Goal: Find contact information: Find contact information

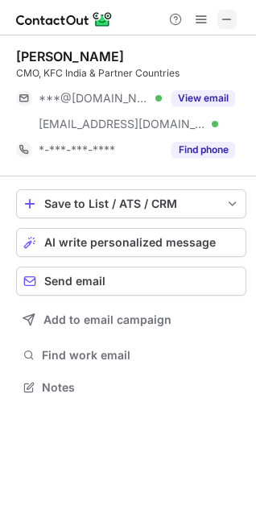
scroll to position [376, 256]
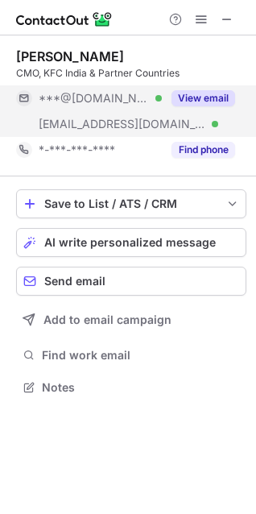
click at [204, 91] on button "View email" at bounding box center [204, 98] width 64 height 16
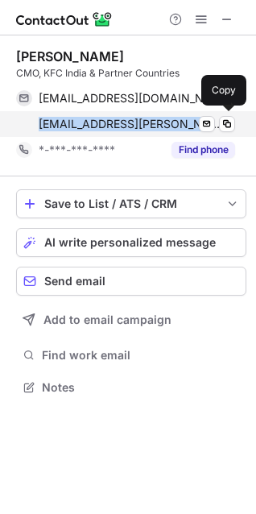
drag, startPoint x: 33, startPoint y: 126, endPoint x: 180, endPoint y: 123, distance: 146.7
click at [180, 123] on div "[EMAIL_ADDRESS][PERSON_NAME][DOMAIN_NAME] Verified Send email Copy" at bounding box center [125, 124] width 219 height 26
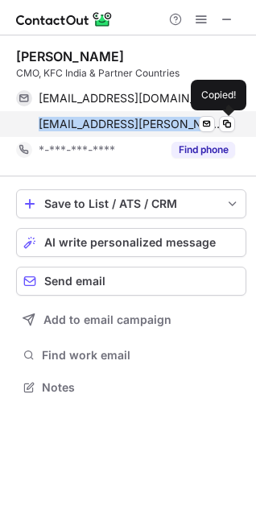
copy span "[EMAIL_ADDRESS][PERSON_NAME][DOMAIN_NAME]"
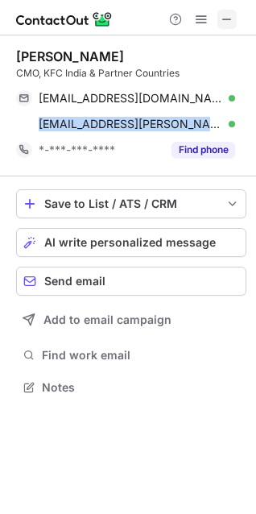
click at [227, 16] on span at bounding box center [227, 19] width 13 height 13
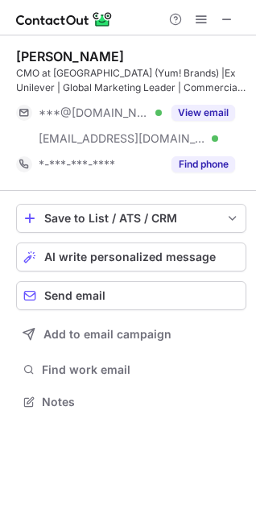
scroll to position [390, 256]
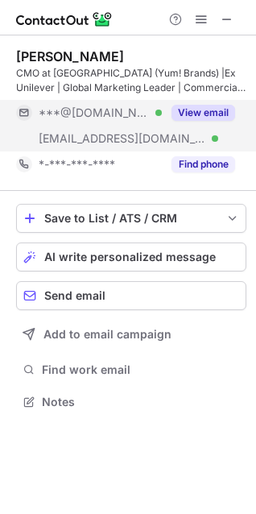
click at [197, 108] on button "View email" at bounding box center [204, 113] width 64 height 16
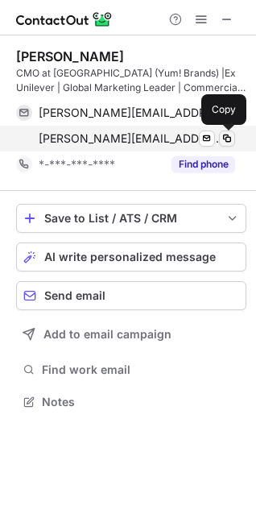
click at [230, 137] on span at bounding box center [227, 138] width 13 height 13
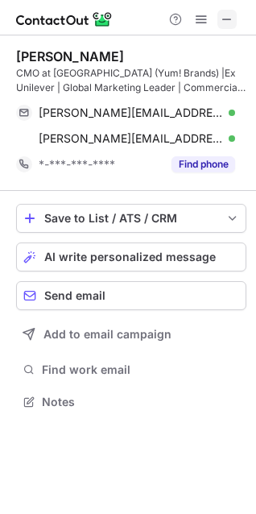
click at [227, 13] on span at bounding box center [227, 19] width 13 height 13
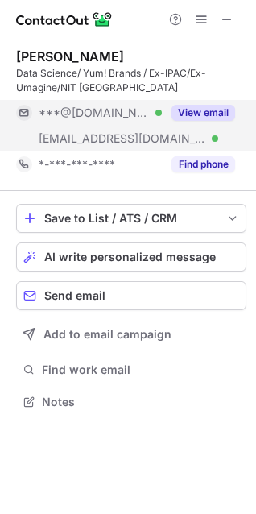
click at [193, 117] on button "View email" at bounding box center [204, 113] width 64 height 16
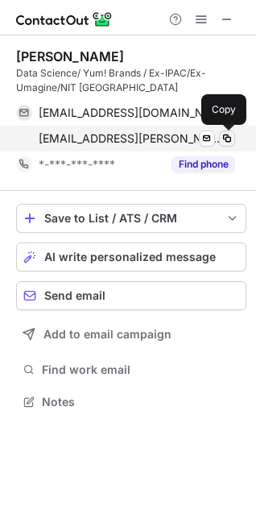
click at [222, 138] on span at bounding box center [227, 138] width 13 height 13
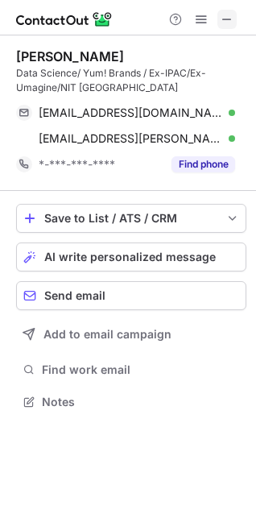
click at [235, 15] on button at bounding box center [227, 19] width 19 height 19
